Goal: Task Accomplishment & Management: Use online tool/utility

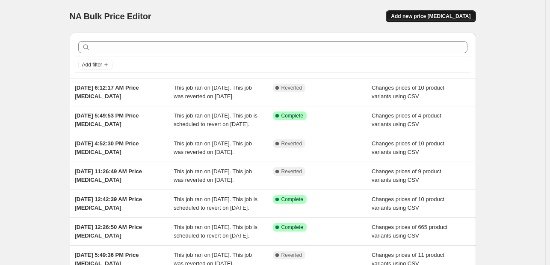
click at [467, 19] on span "Add new price change job" at bounding box center [431, 16] width 80 height 7
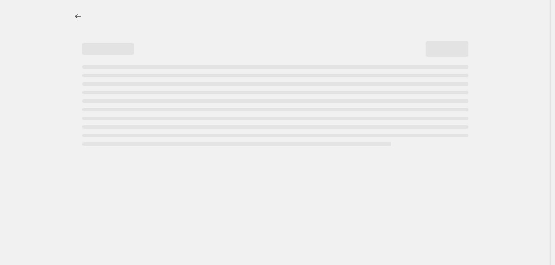
select select "percentage"
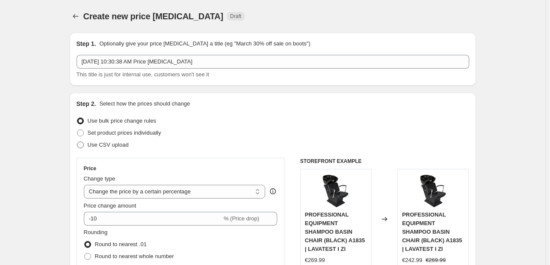
click at [120, 143] on span "Use CSV upload" at bounding box center [108, 144] width 41 height 6
click at [77, 142] on input "Use CSV upload" at bounding box center [77, 141] width 0 height 0
radio input "true"
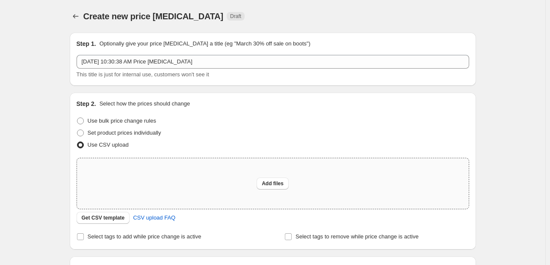
click at [254, 181] on div "Add files" at bounding box center [273, 183] width 392 height 51
type input "C:\fakepath\example_sku_csv.csv"
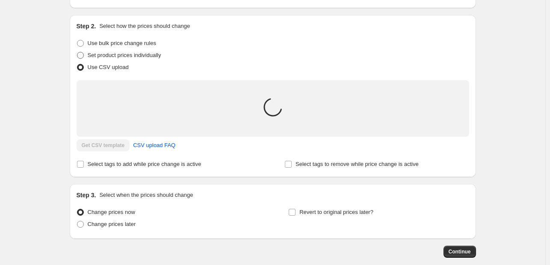
scroll to position [86, 0]
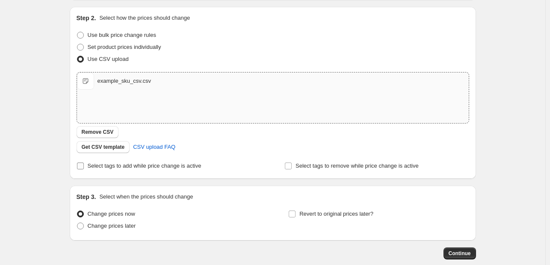
click at [169, 170] on label "Select tags to add while price change is active" at bounding box center [139, 166] width 125 height 12
click at [84, 169] on input "Select tags to add while price change is active" at bounding box center [80, 165] width 7 height 7
checkbox input "true"
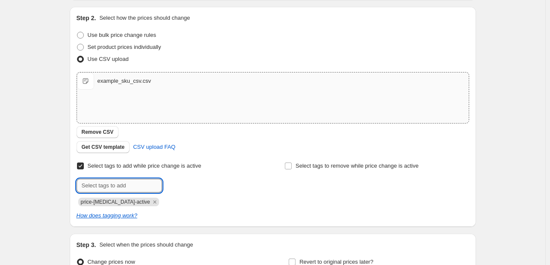
click at [146, 186] on input "text" at bounding box center [120, 185] width 86 height 14
type input "oferta"
type input "Oferta javore"
click at [77, 7] on button "Submit" at bounding box center [89, 11] width 24 height 9
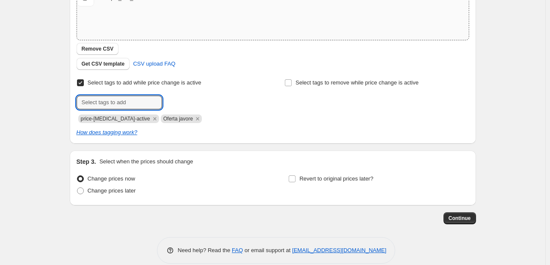
scroll to position [180, 0]
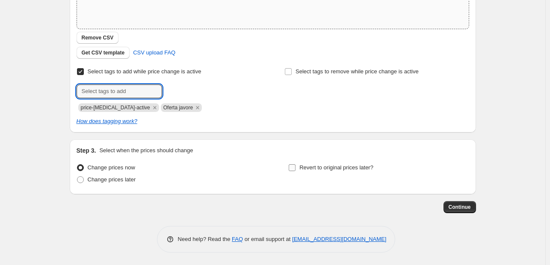
drag, startPoint x: 370, startPoint y: 160, endPoint x: 364, endPoint y: 163, distance: 6.9
click at [369, 160] on div "Step 3. Select when the prices should change Change prices now Change prices la…" at bounding box center [273, 166] width 393 height 41
click at [364, 164] on span "Revert to original prices later?" at bounding box center [337, 167] width 74 height 6
click at [296, 164] on input "Revert to original prices later?" at bounding box center [292, 167] width 7 height 7
checkbox input "true"
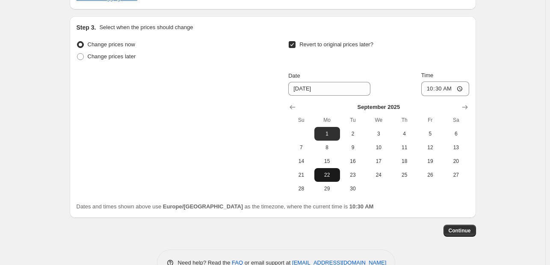
scroll to position [327, 0]
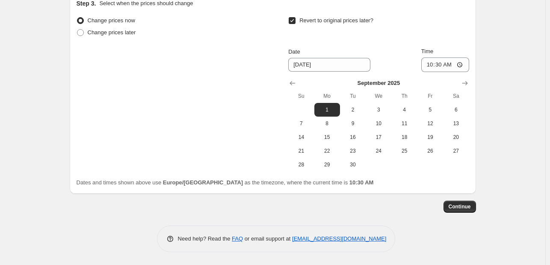
click at [286, 83] on div "September 2025 Su Mo Tu We Th Fr Sa 1 2 3 4 5 6 7 8 9 10 11 12 13 14 15 16 17 1…" at bounding box center [375, 121] width 187 height 99
click at [293, 82] on icon "Show previous month, August 2025" at bounding box center [293, 83] width 6 height 4
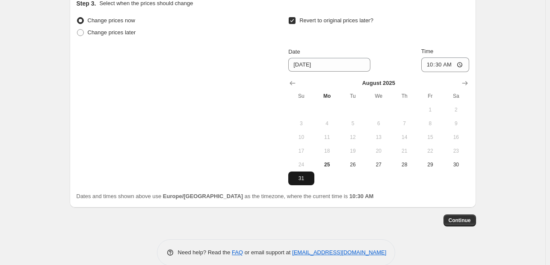
click at [313, 183] on button "31" at bounding box center [301, 178] width 26 height 14
type input "8/31/2025"
click at [430, 67] on input "10:30" at bounding box center [446, 64] width 48 height 15
type input "23:59"
click at [455, 226] on button "Continue" at bounding box center [460, 220] width 33 height 12
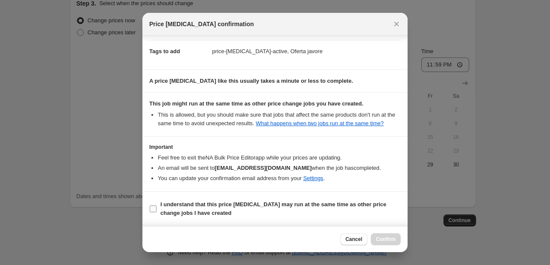
scroll to position [81, 0]
click at [228, 199] on label "I understand that this price change job may run at the same time as other price…" at bounding box center [275, 208] width 252 height 21
click at [157, 205] on input "I understand that this price change job may run at the same time as other price…" at bounding box center [153, 208] width 7 height 7
checkbox input "true"
click at [389, 243] on button "Confirm" at bounding box center [386, 239] width 30 height 12
